Goal: Check status: Check status

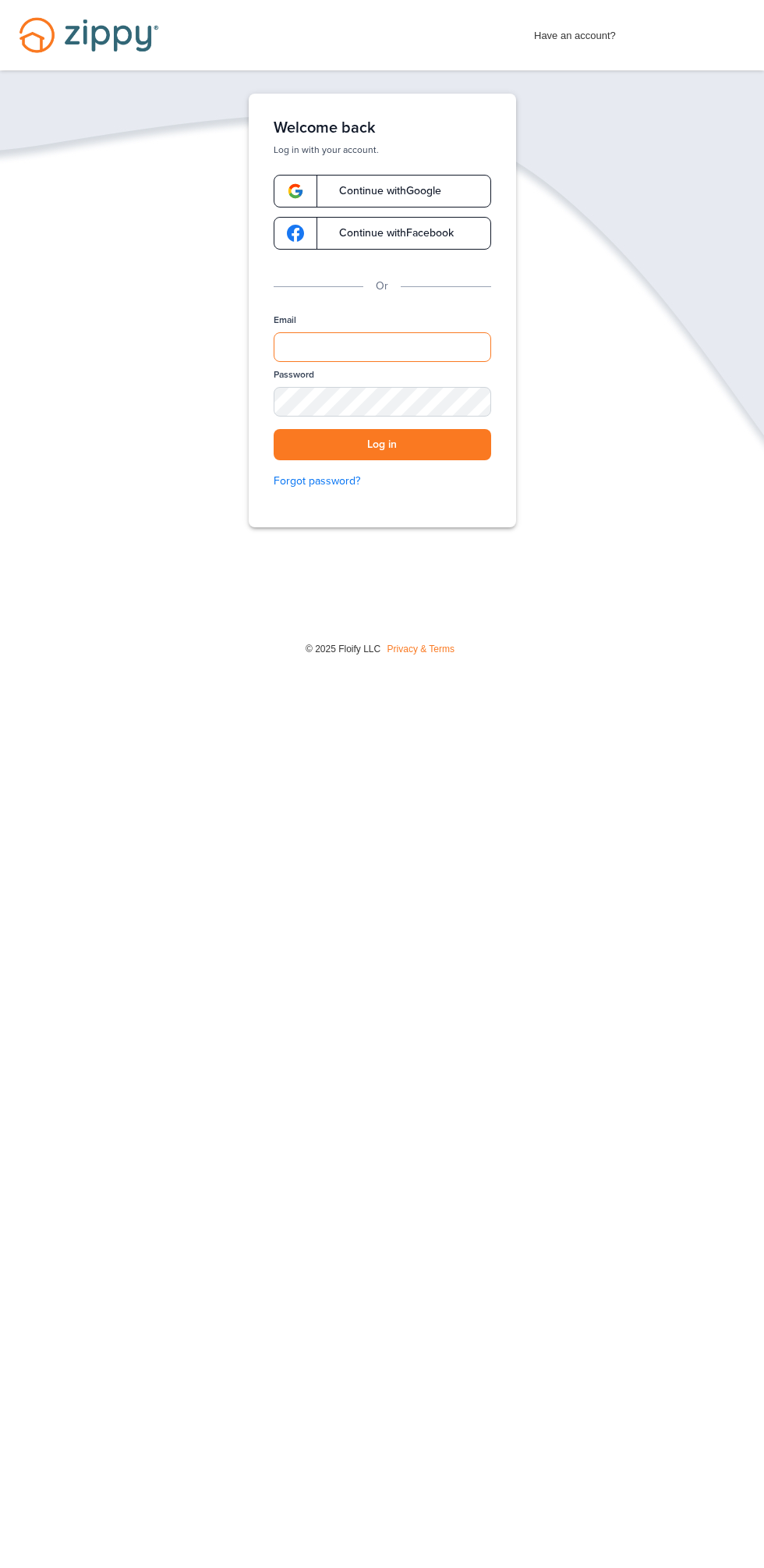
click at [380, 335] on input "Email" at bounding box center [383, 346] width 218 height 30
type input "**********"
click at [274, 429] on button "Log in" at bounding box center [383, 445] width 218 height 32
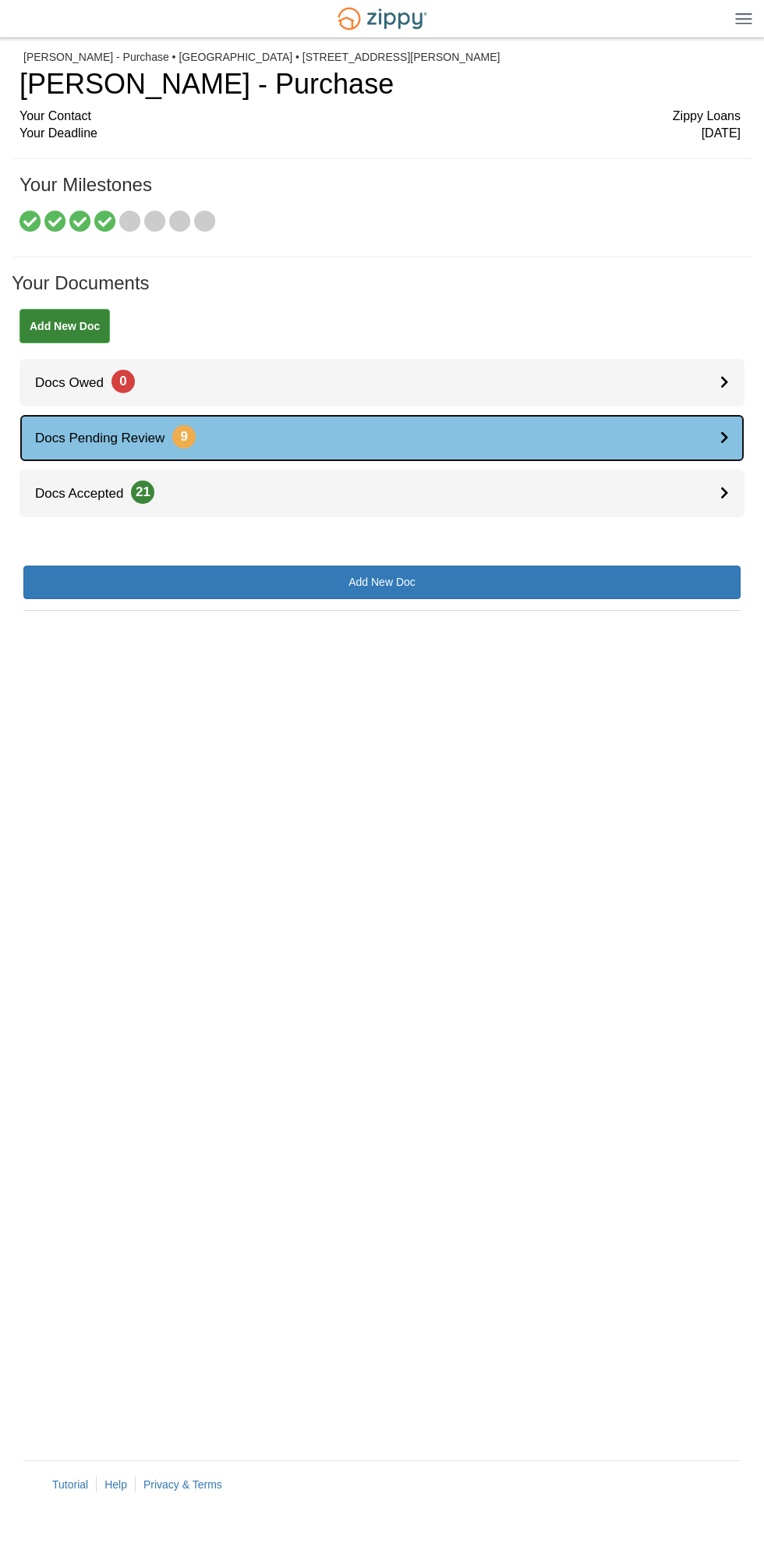
click at [549, 448] on link "Docs Pending Review 9" at bounding box center [382, 437] width 725 height 47
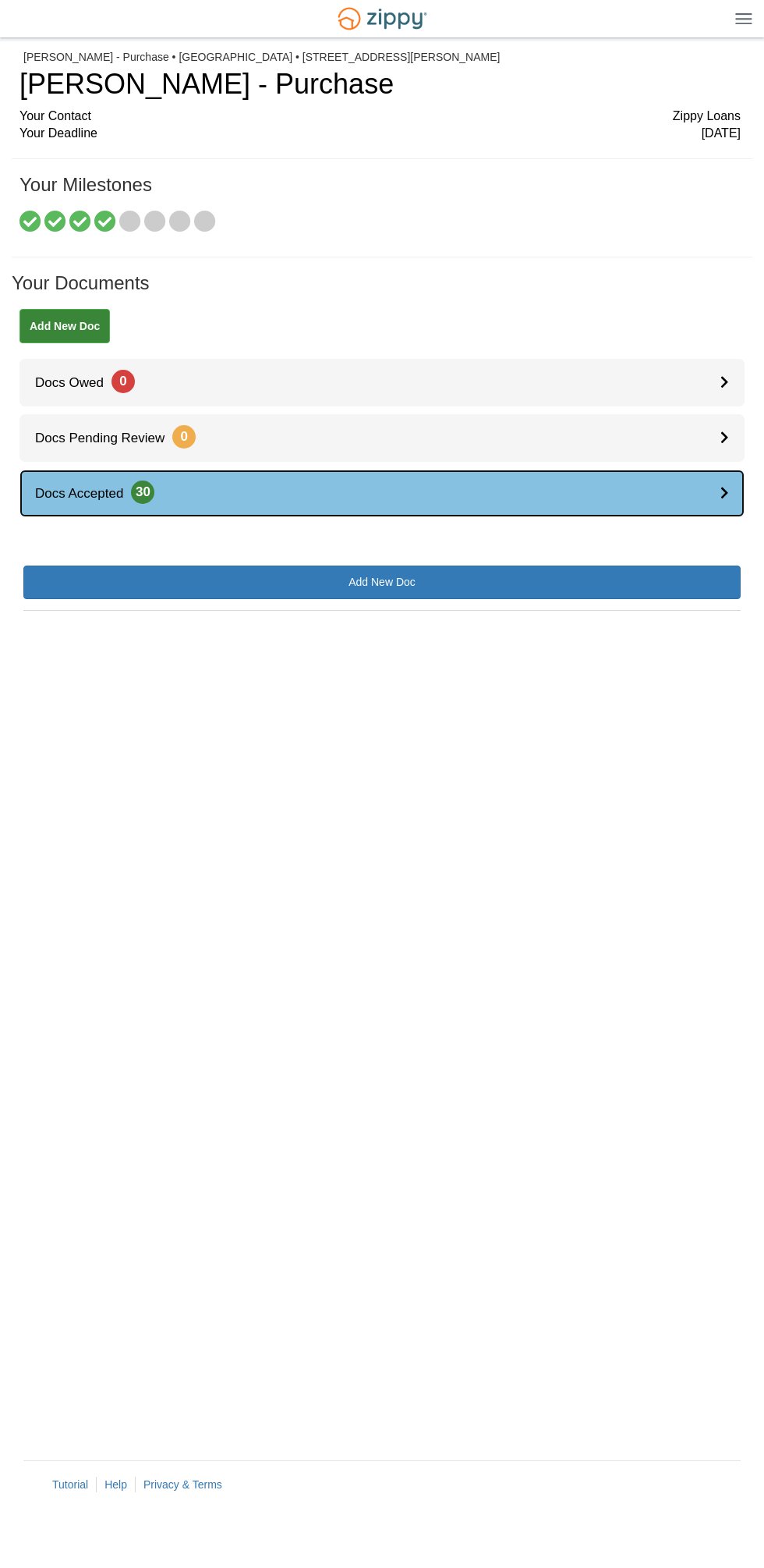
click at [670, 510] on link "Docs Accepted 30" at bounding box center [382, 493] width 725 height 47
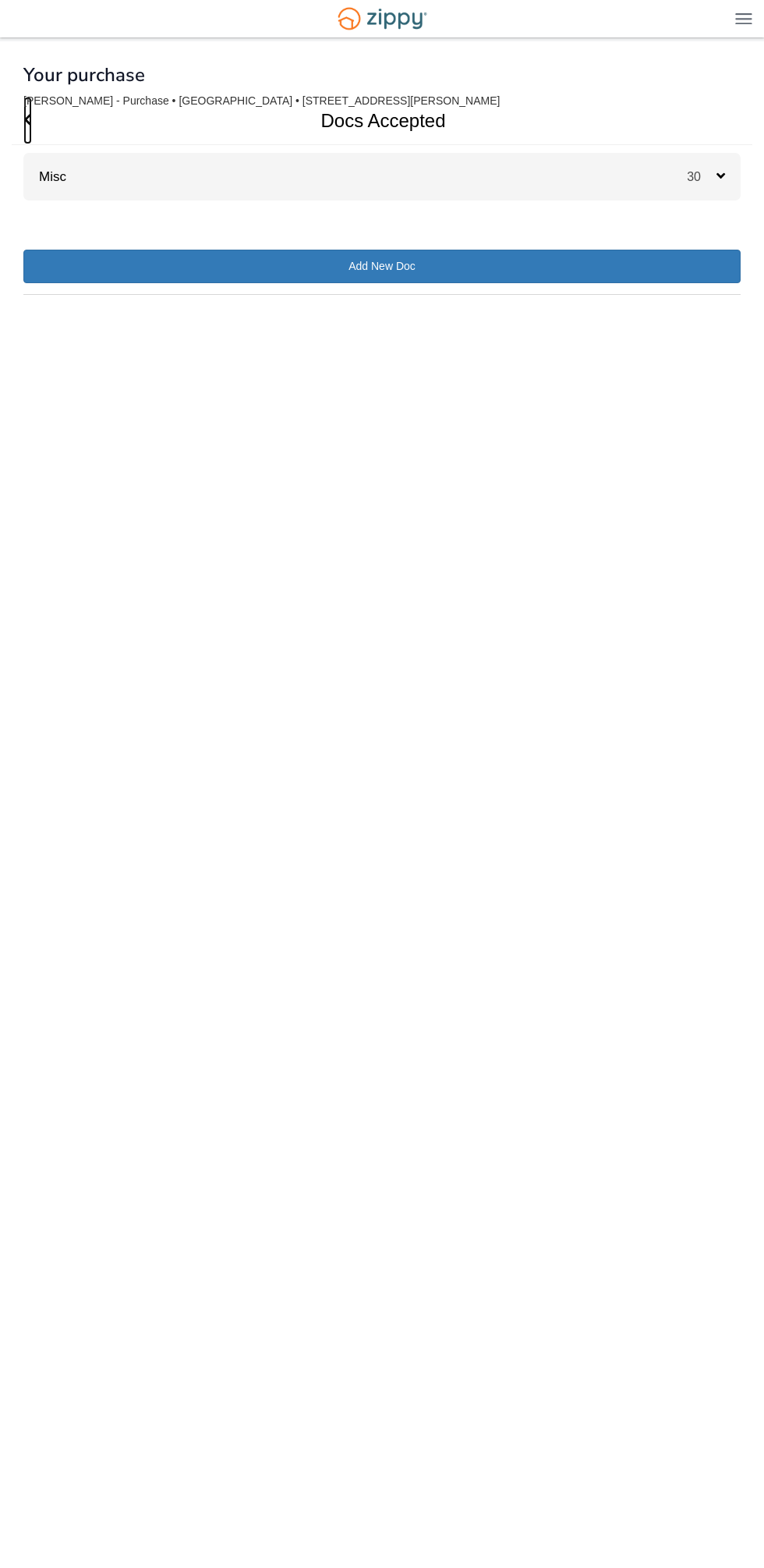
click at [26, 136] on span "Go Back" at bounding box center [27, 120] width 9 height 47
